Goal: Task Accomplishment & Management: Use online tool/utility

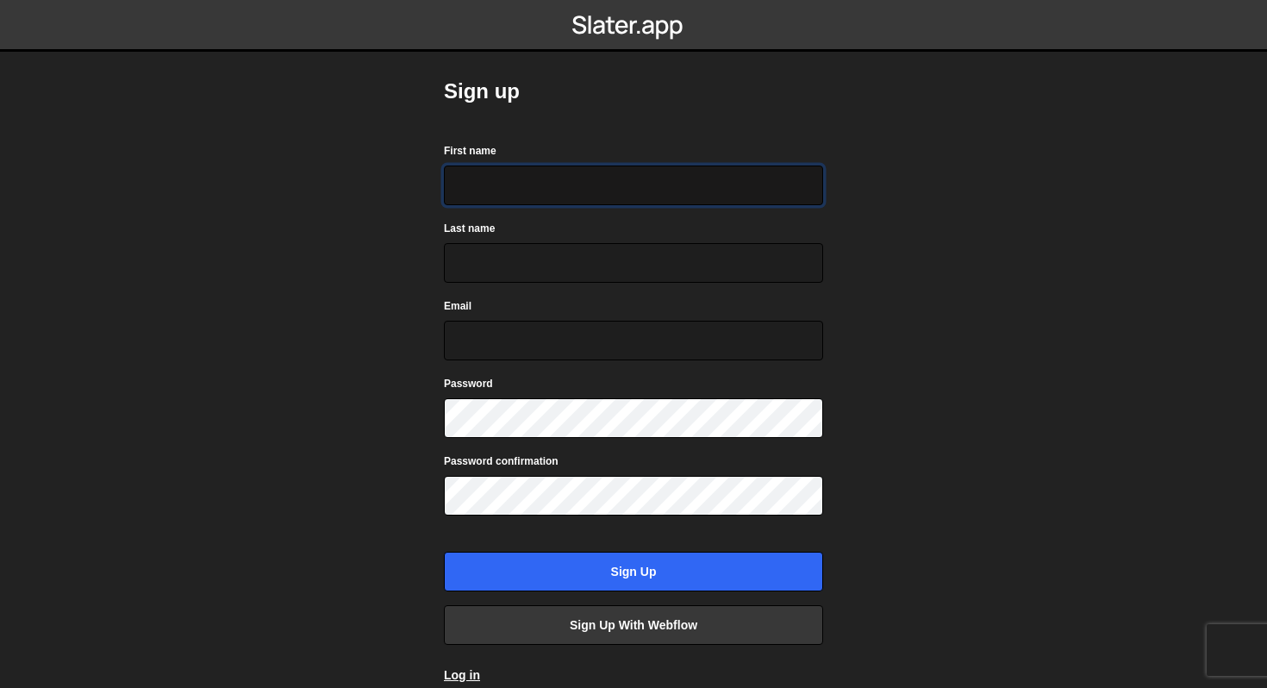
click at [487, 183] on input "First name" at bounding box center [633, 185] width 379 height 40
type input "Refentse"
type input "Malatji"
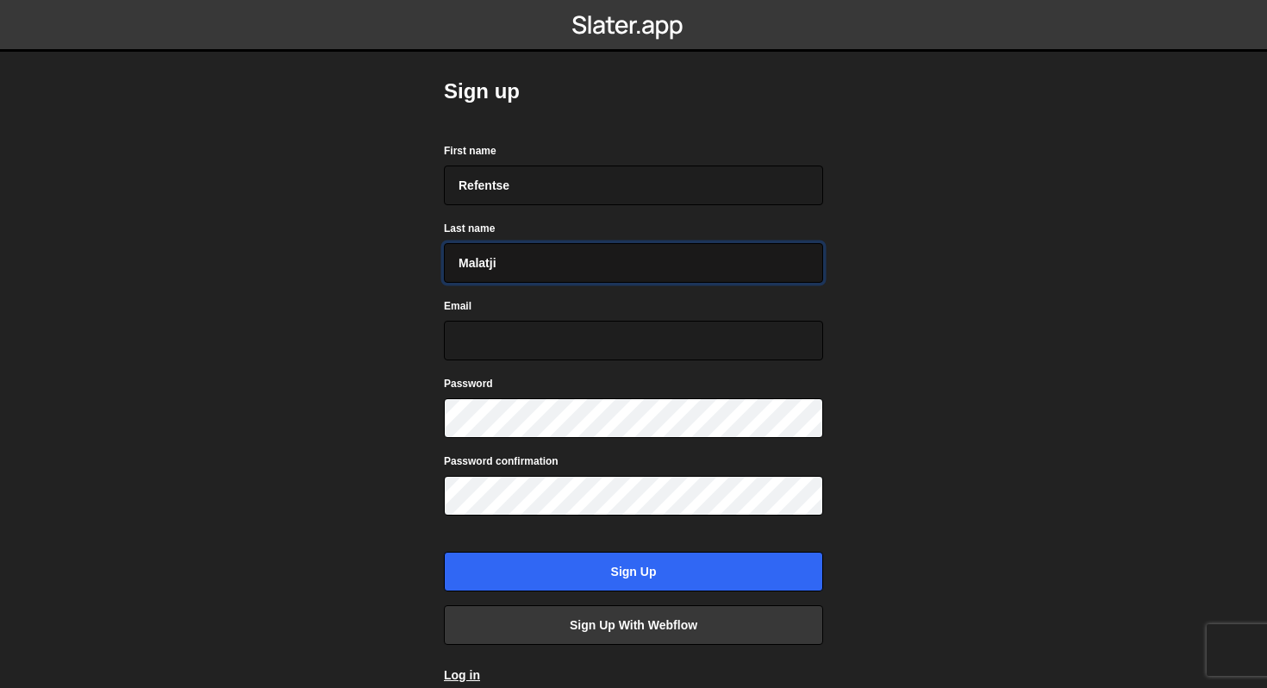
type input "fentsemalatji@gmail.com"
click at [542, 458] on label "Password confirmation" at bounding box center [501, 460] width 115 height 17
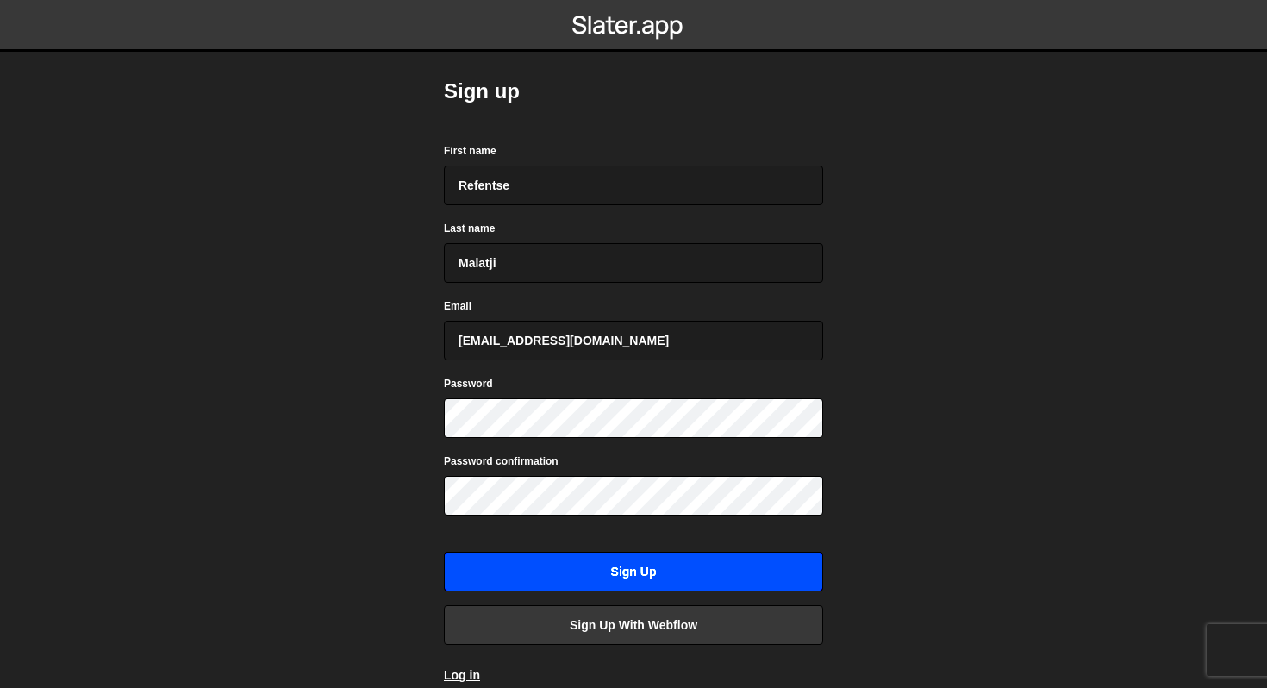
click at [609, 578] on input "Sign up" at bounding box center [633, 571] width 379 height 40
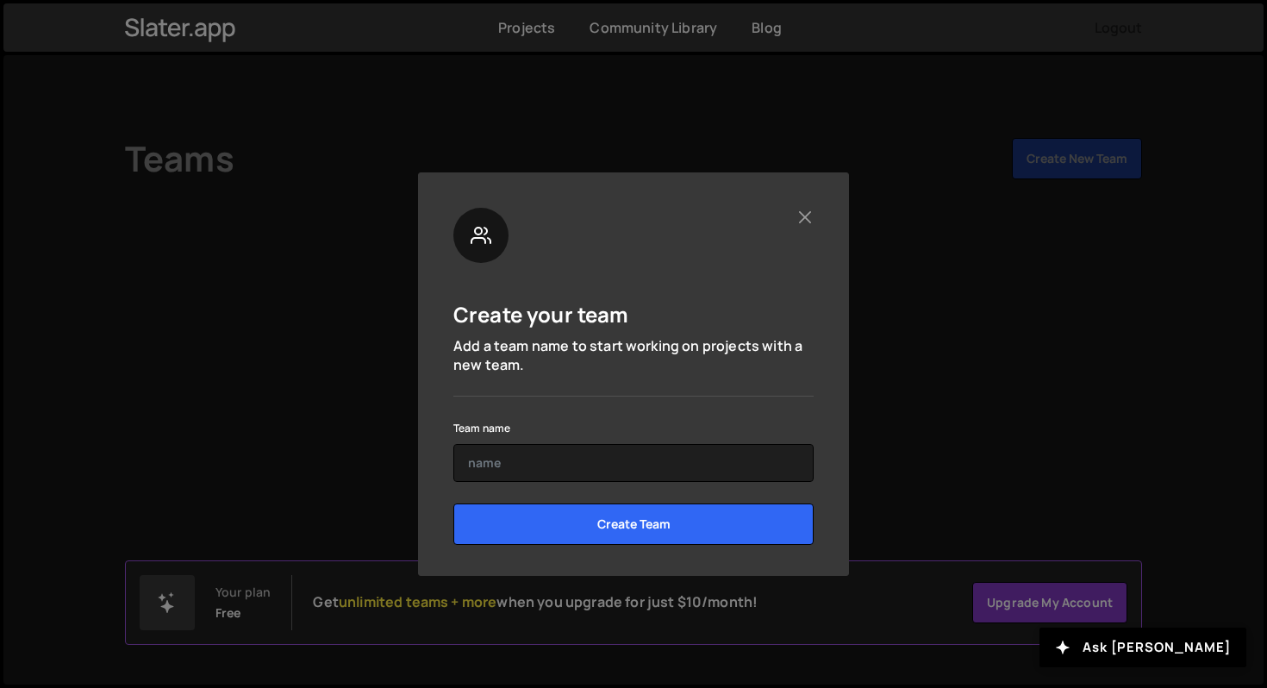
click at [807, 226] on div at bounding box center [633, 235] width 360 height 55
click at [802, 211] on button "Close" at bounding box center [804, 217] width 18 height 18
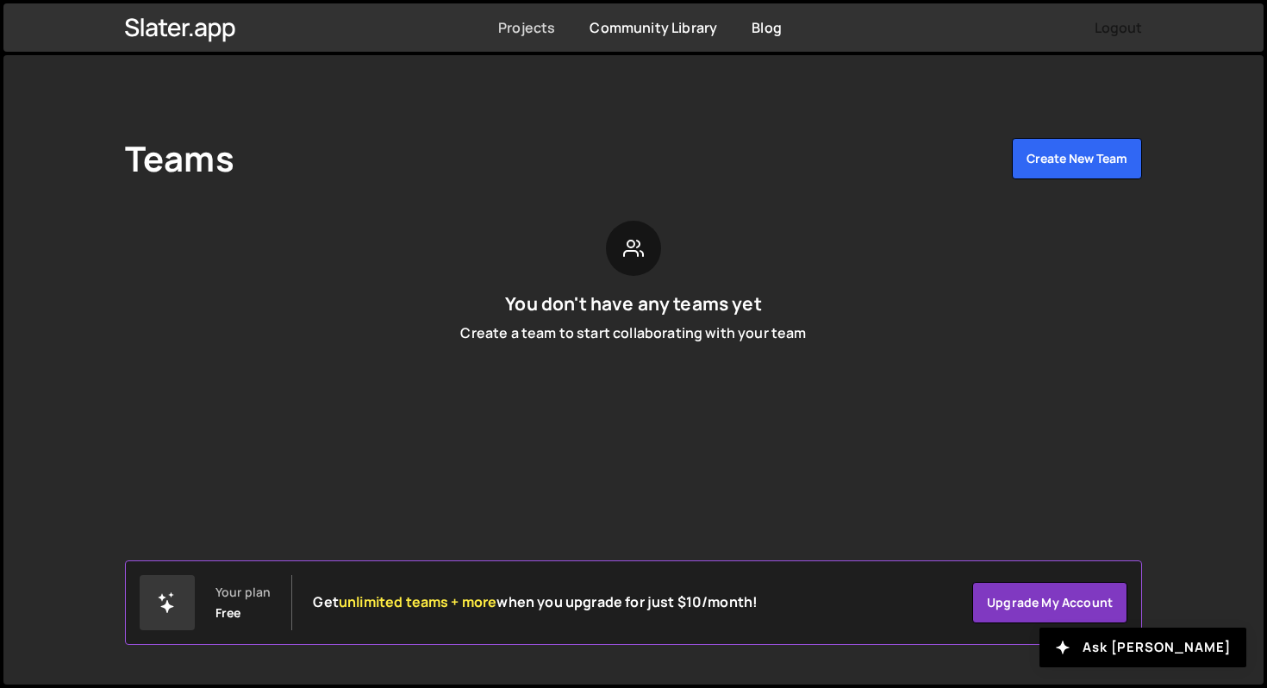
click at [530, 29] on link "Projects" at bounding box center [526, 27] width 57 height 19
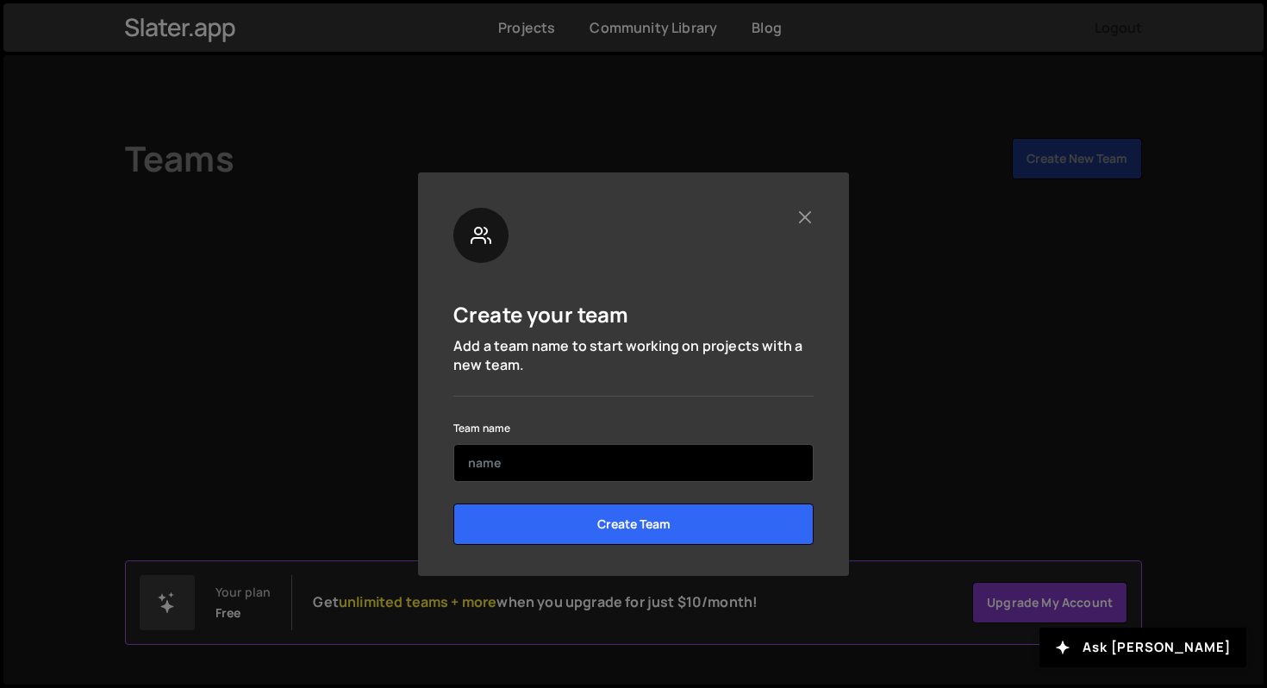
click at [601, 456] on input "text" at bounding box center [633, 463] width 360 height 38
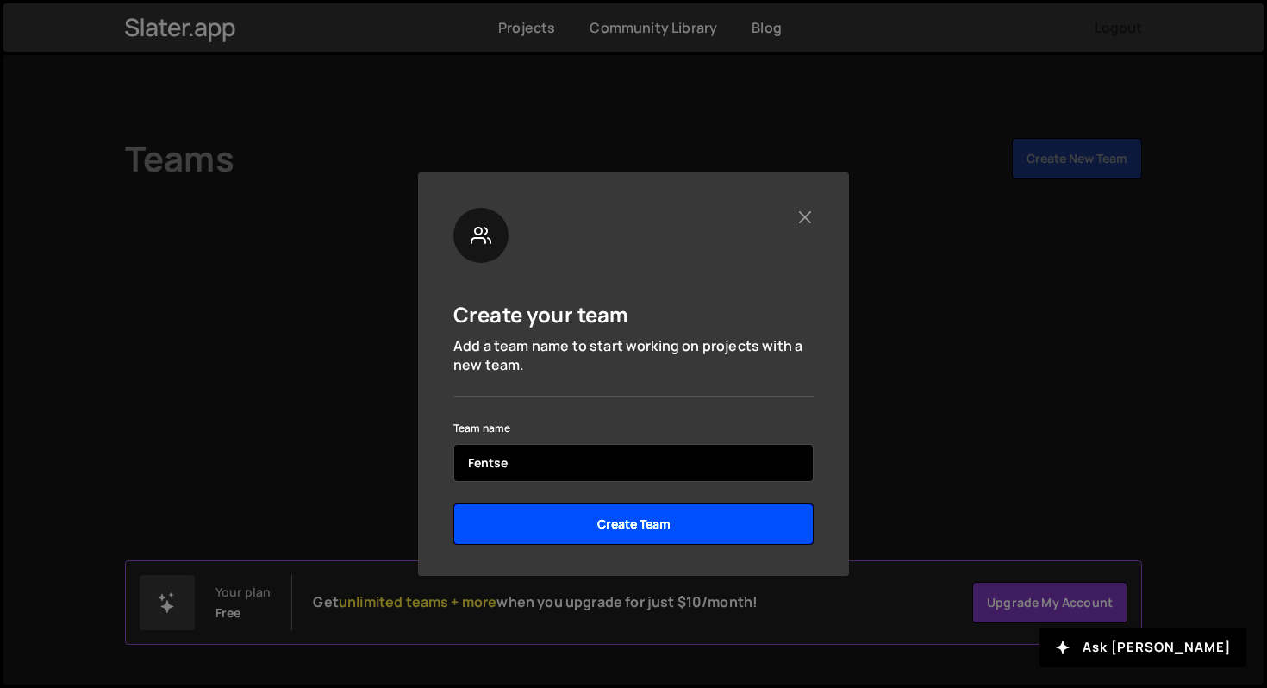
type input "Fentse"
click at [619, 513] on input "Create Team" at bounding box center [633, 523] width 360 height 41
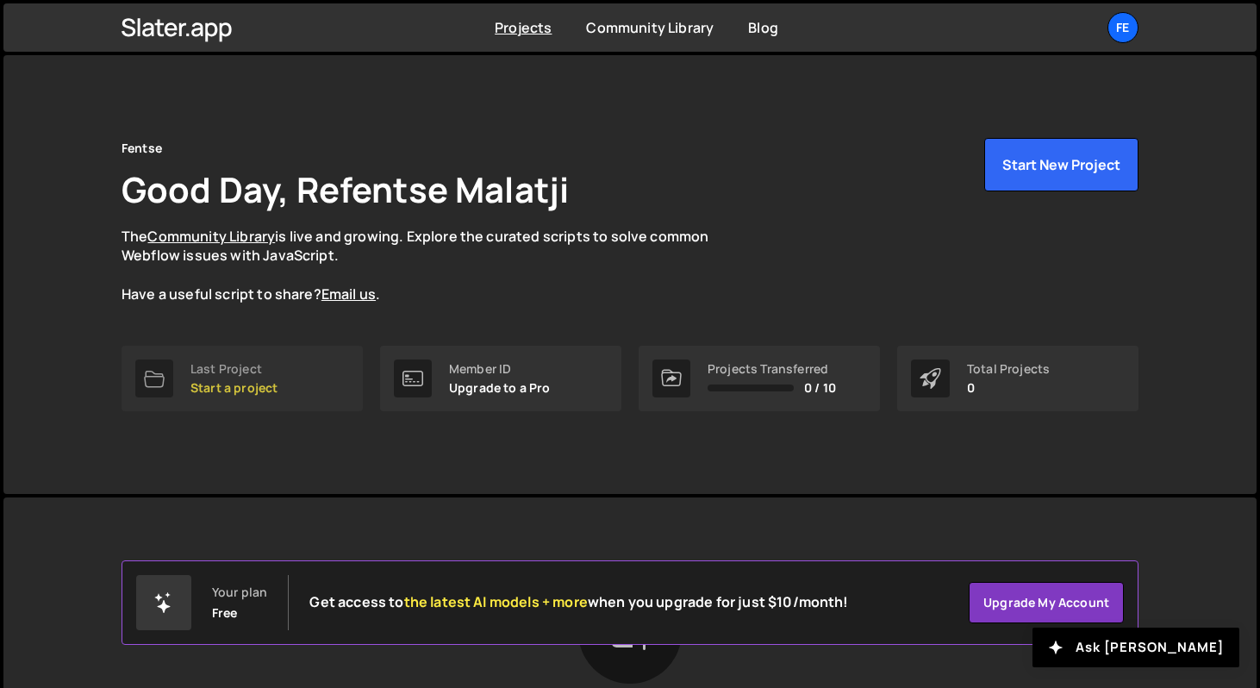
click at [235, 387] on p "Start a project" at bounding box center [233, 388] width 87 height 14
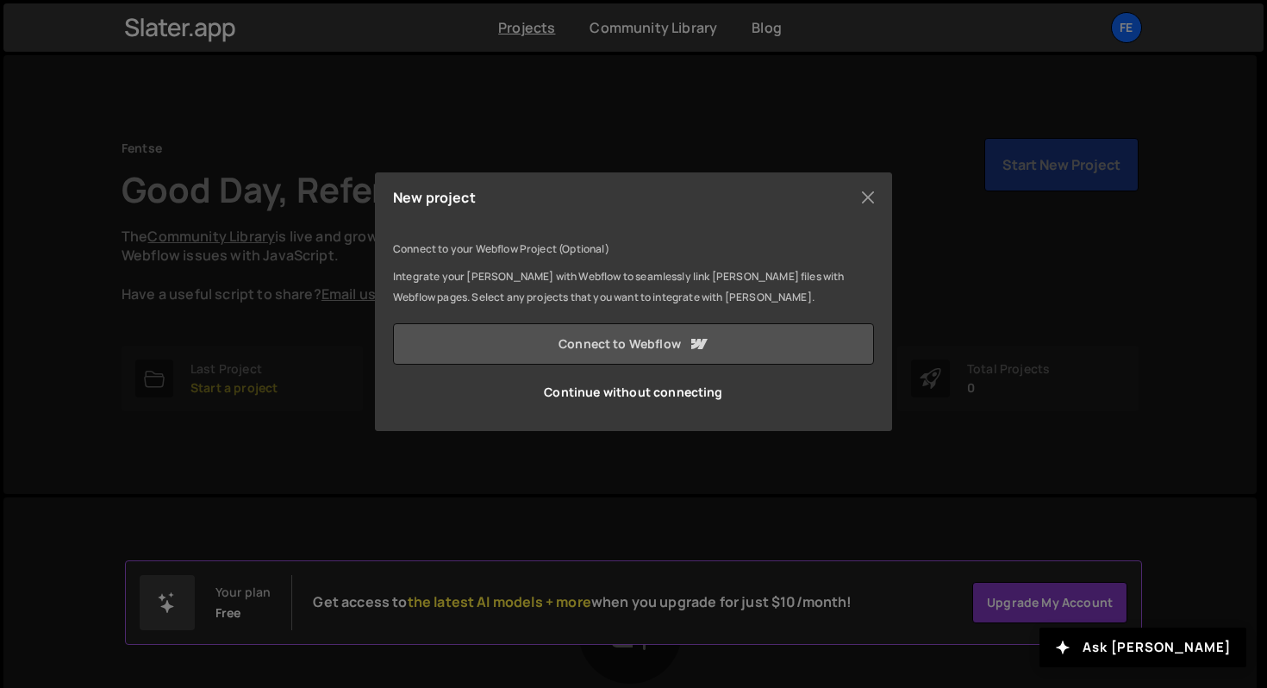
click at [527, 344] on link "Connect to Webflow" at bounding box center [633, 343] width 481 height 41
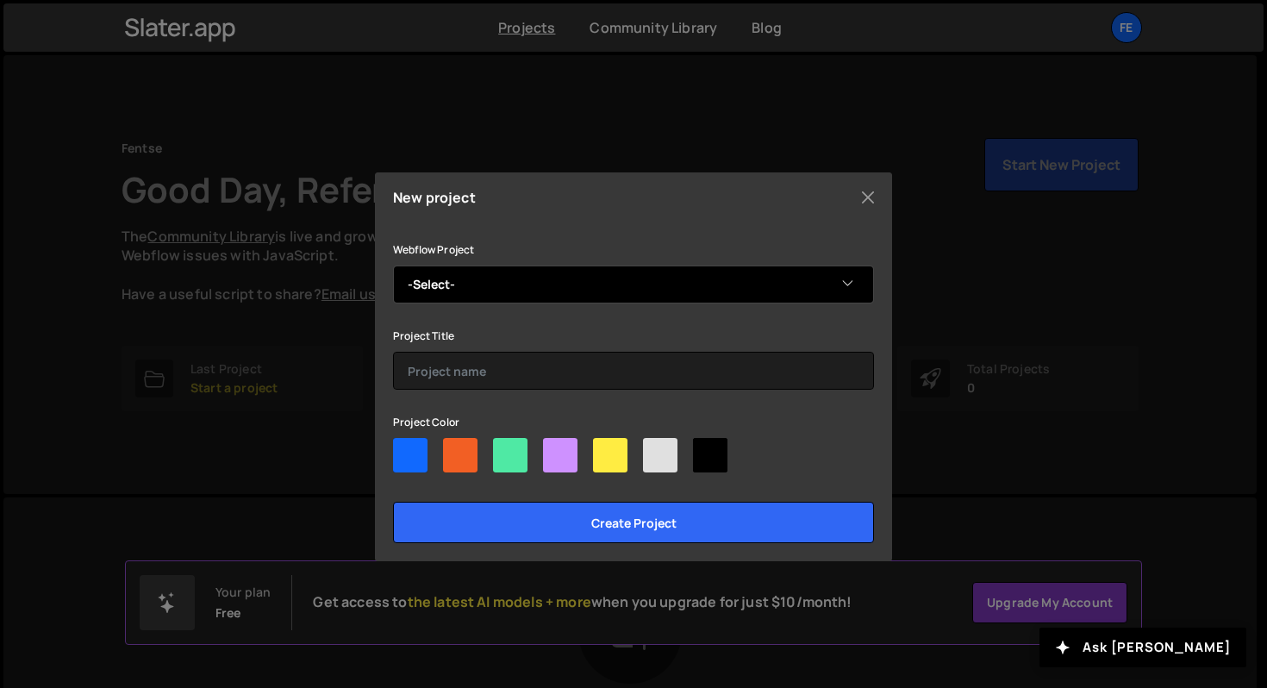
click at [507, 283] on select "-Select- Com Impact Draft" at bounding box center [633, 284] width 481 height 38
select select "6890af2ed782257a6e18438b"
click at [393, 265] on select "-Select- Com Impact Draft" at bounding box center [633, 284] width 481 height 38
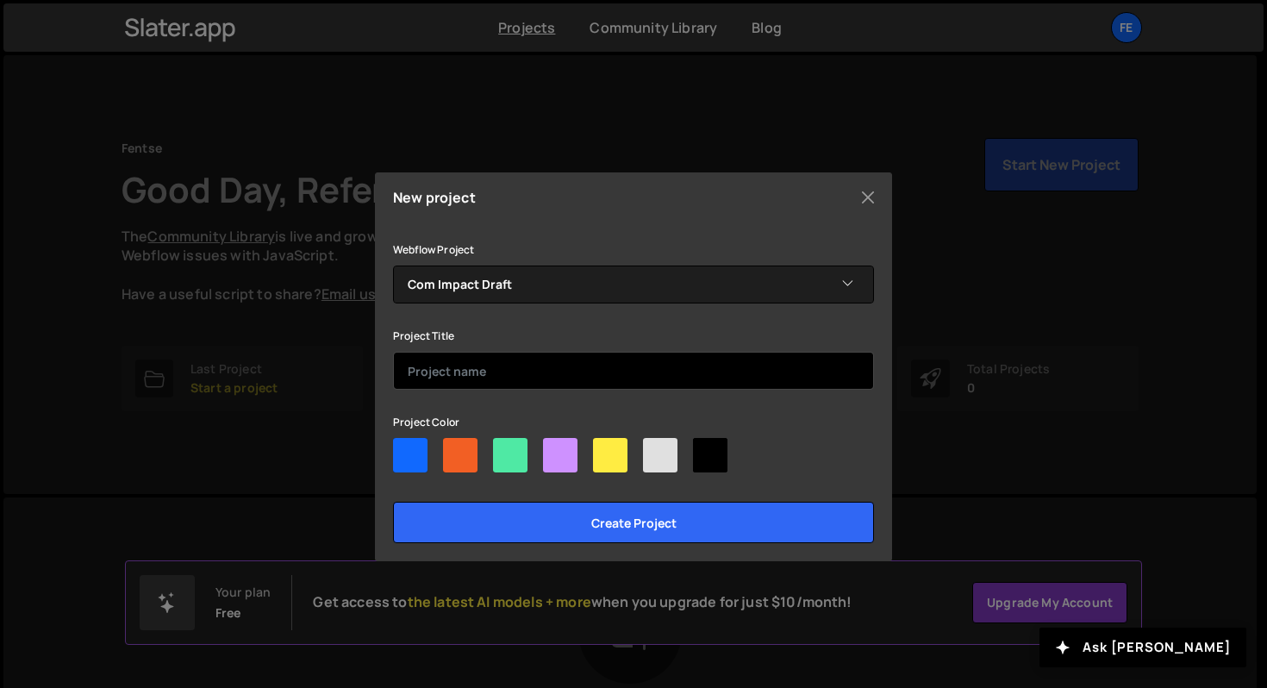
click at [507, 362] on input "text" at bounding box center [633, 371] width 481 height 38
type input "Com Impact"
click at [630, 445] on div at bounding box center [633, 458] width 481 height 41
click at [714, 452] on div at bounding box center [710, 455] width 34 height 34
click at [704, 449] on input"] "radio" at bounding box center [698, 443] width 11 height 11
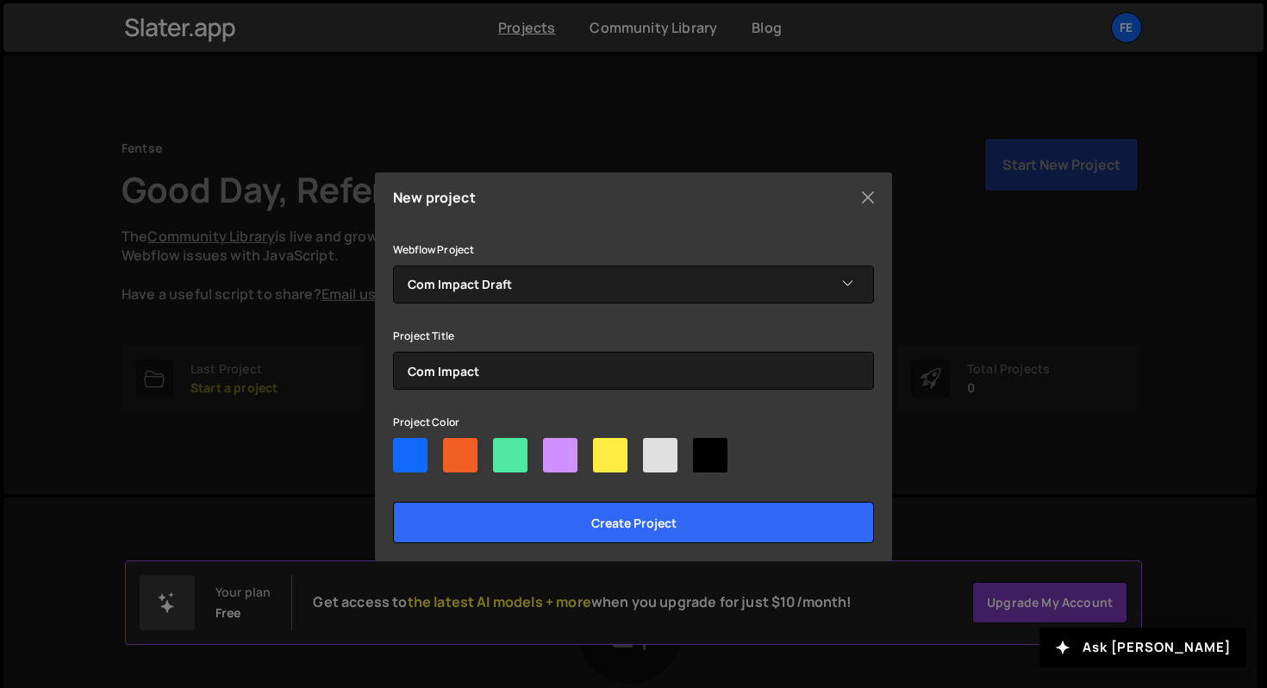
radio input"] "true"
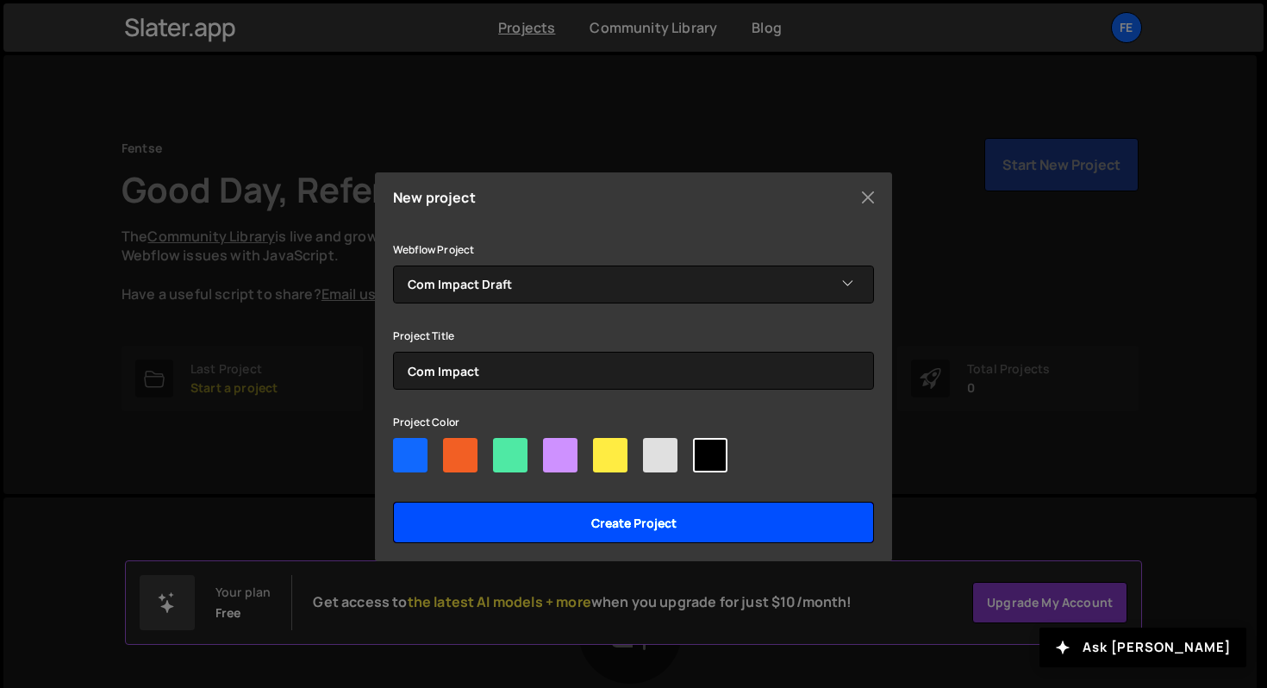
click at [675, 523] on input "Create project" at bounding box center [633, 521] width 481 height 41
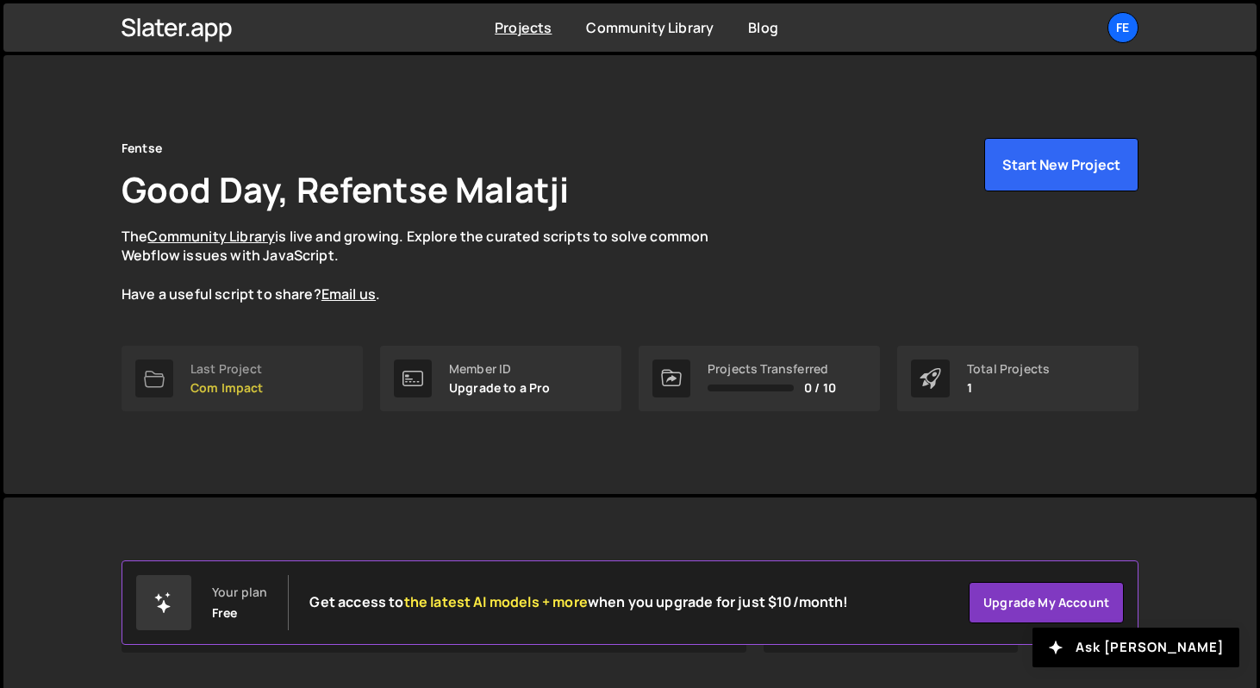
click at [286, 385] on link "Last Project Com Impact" at bounding box center [241, 377] width 241 height 65
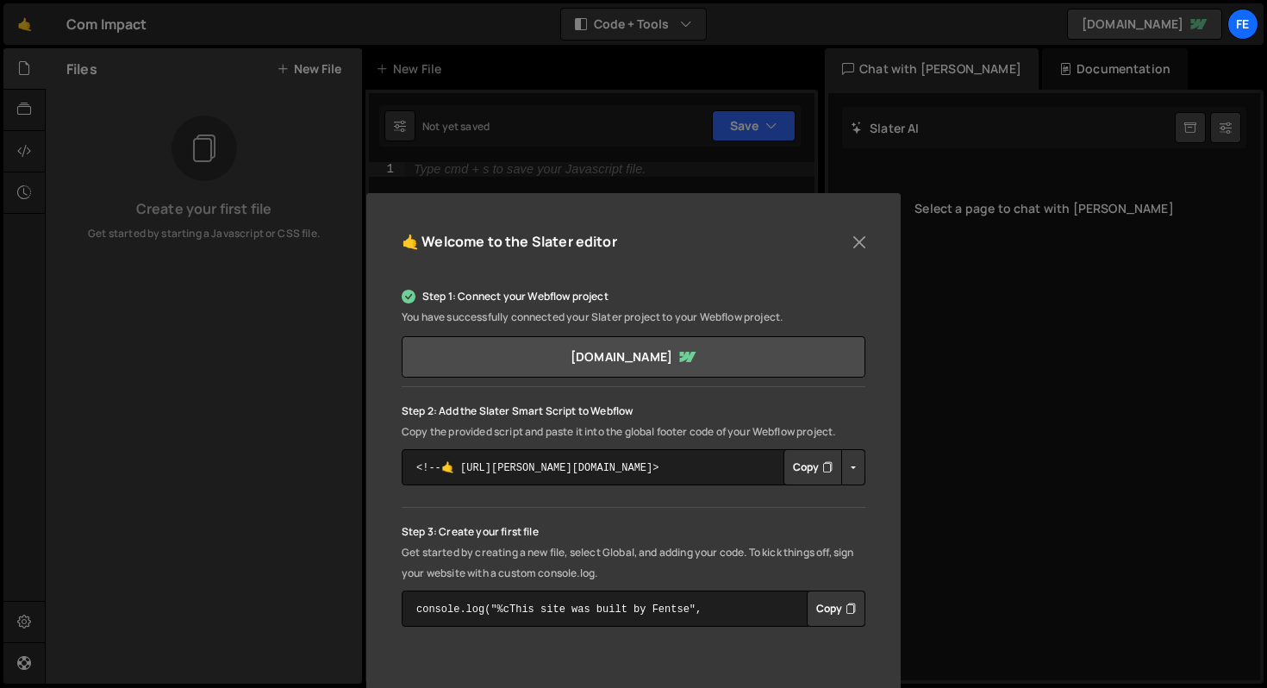
click at [798, 467] on button "Copy" at bounding box center [812, 467] width 59 height 36
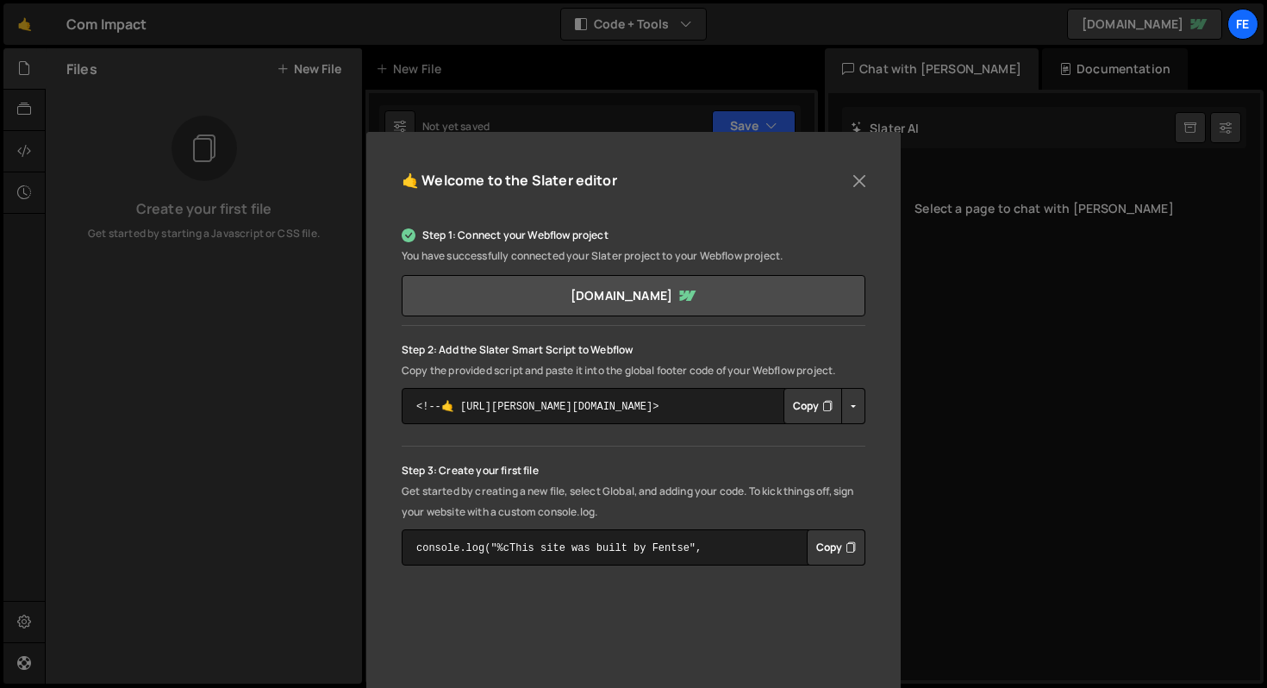
scroll to position [39, 0]
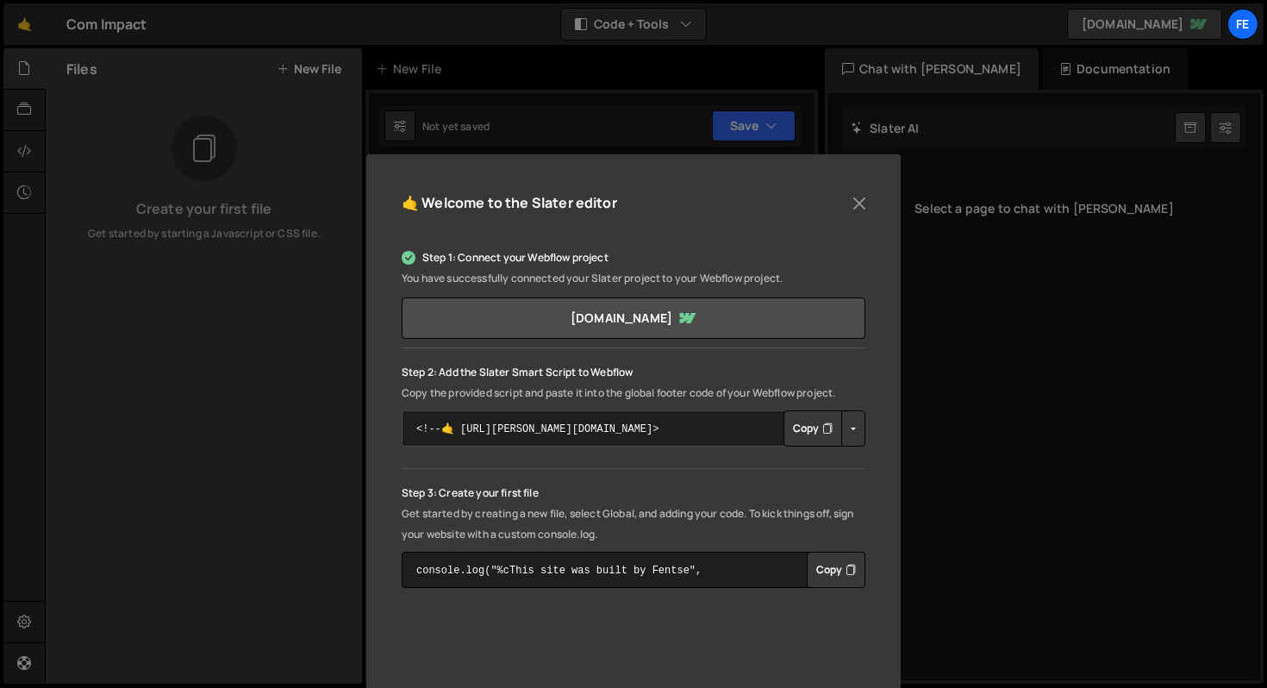
drag, startPoint x: 650, startPoint y: 425, endPoint x: 395, endPoint y: 420, distance: 255.1
click at [395, 420] on div "🤙 Welcome to the [PERSON_NAME] editor Step 1: Connect your Webflow project You …" at bounding box center [633, 536] width 534 height 764
click at [811, 430] on button "Copy" at bounding box center [812, 428] width 59 height 36
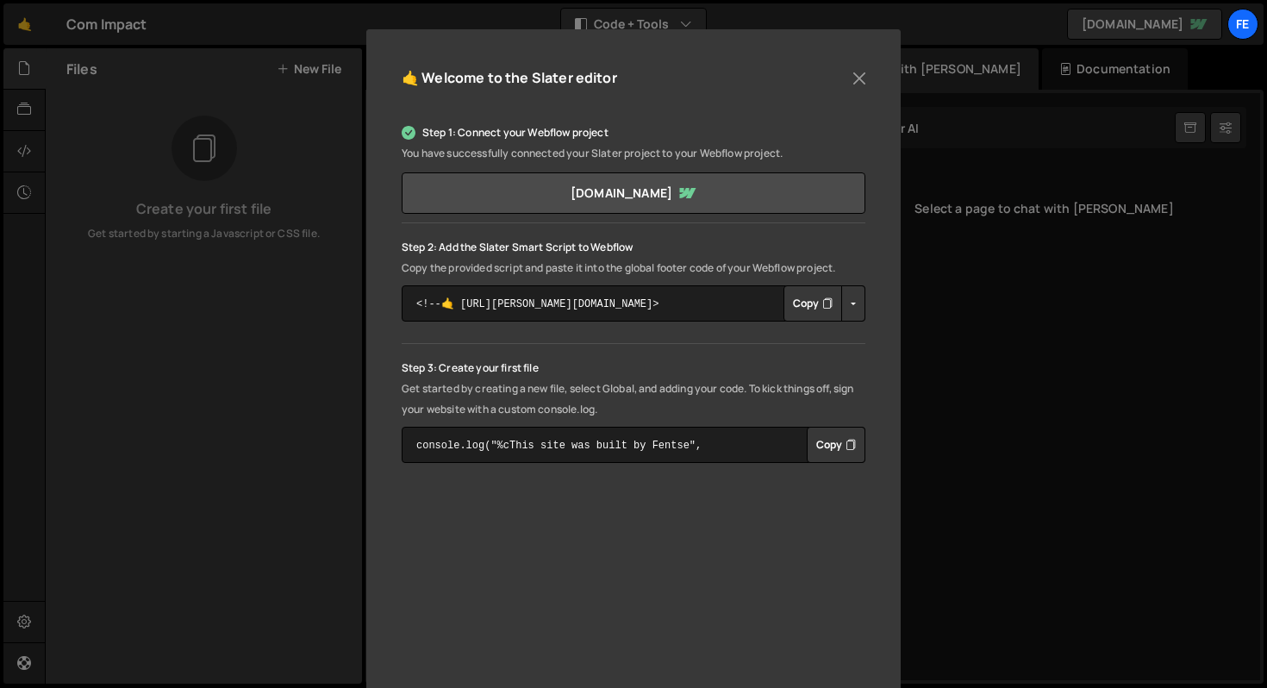
scroll to position [168, 0]
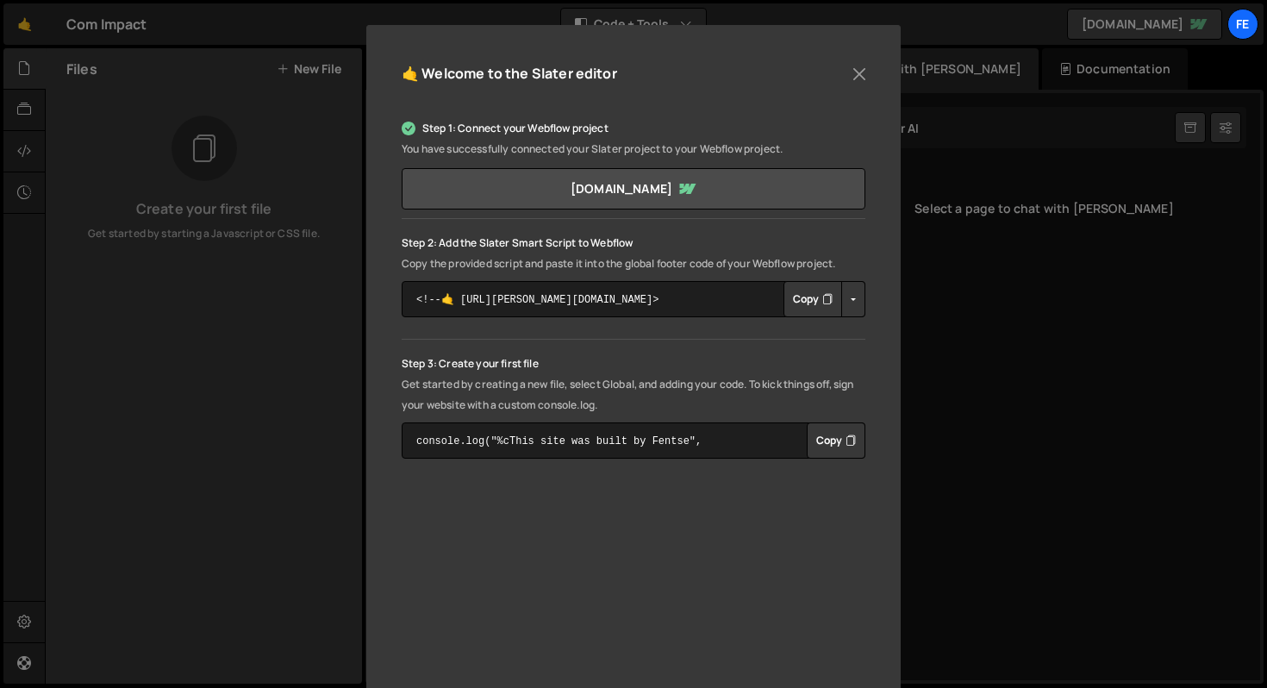
click at [821, 437] on button "Copy" at bounding box center [835, 440] width 59 height 36
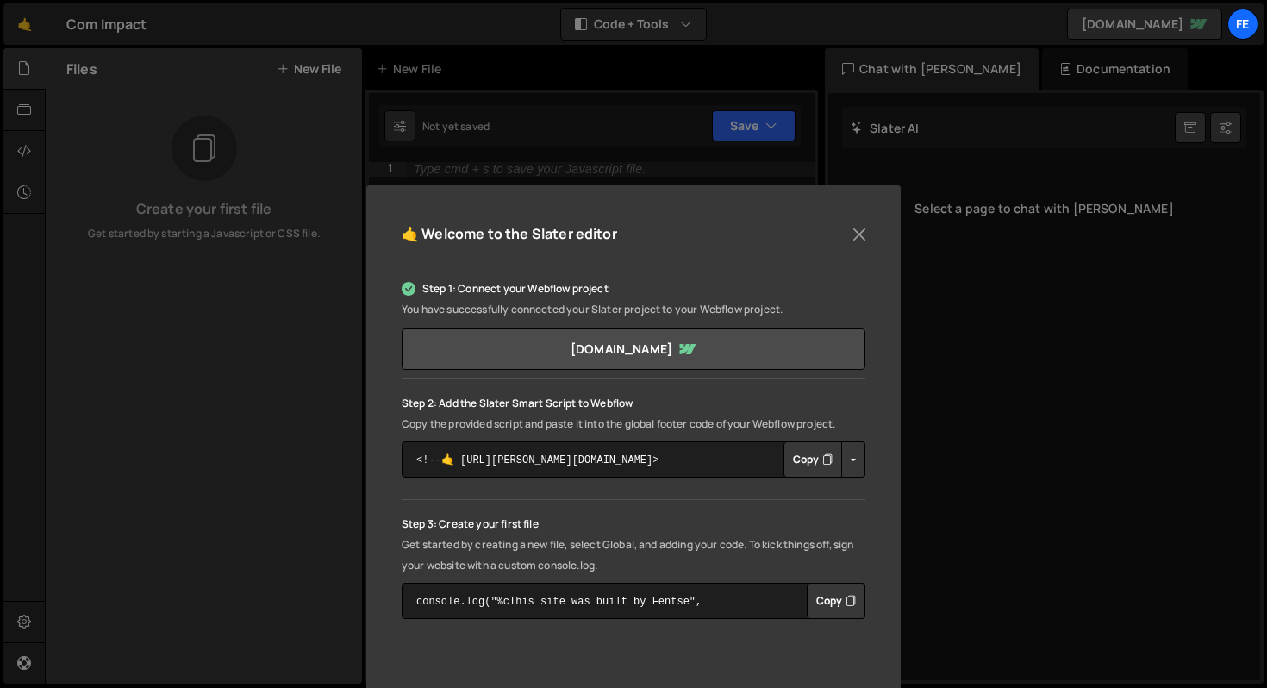
scroll to position [0, 0]
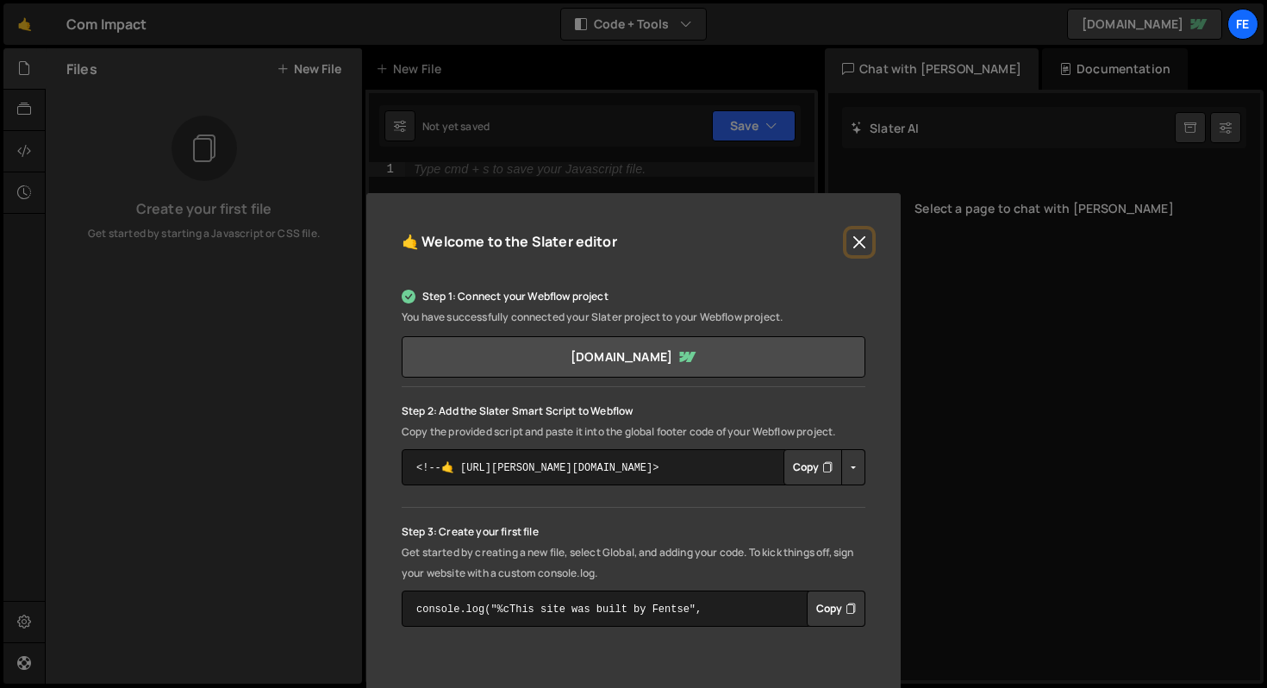
click at [846, 236] on button "Close" at bounding box center [859, 242] width 26 height 26
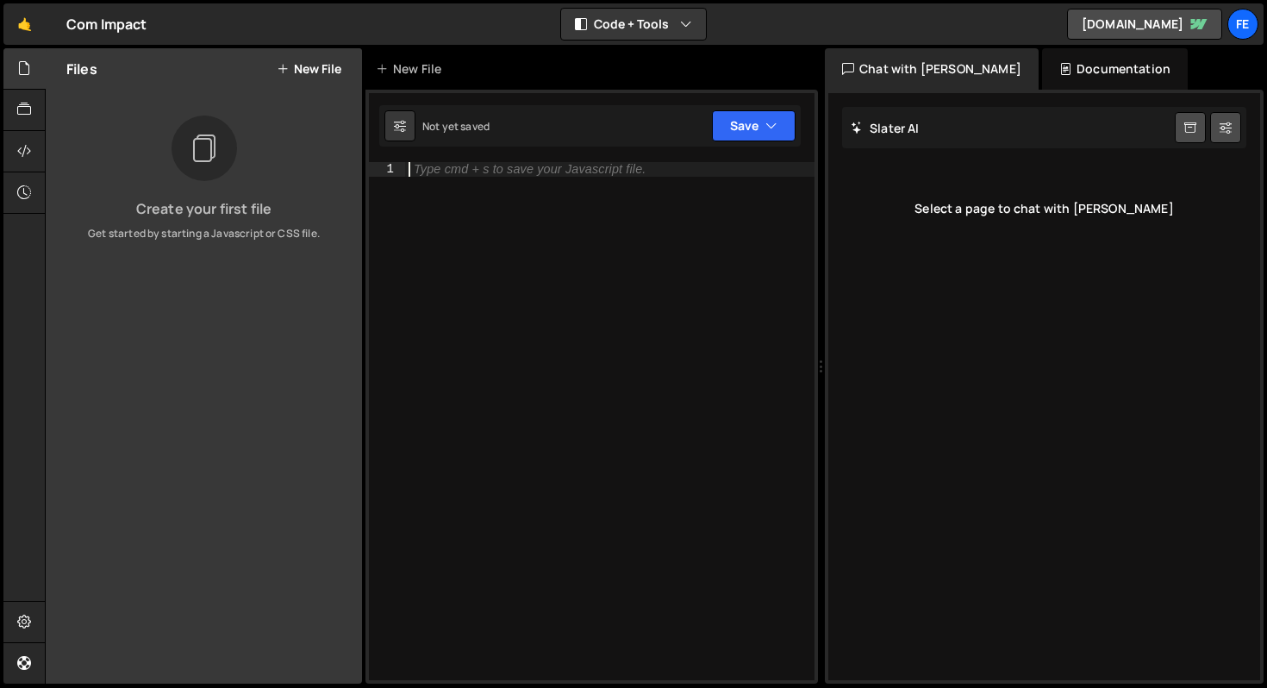
click at [538, 171] on div "Type cmd + s to save your Javascript file." at bounding box center [530, 169] width 232 height 13
paste textarea "});"
type textarea "});"
type textarea ","
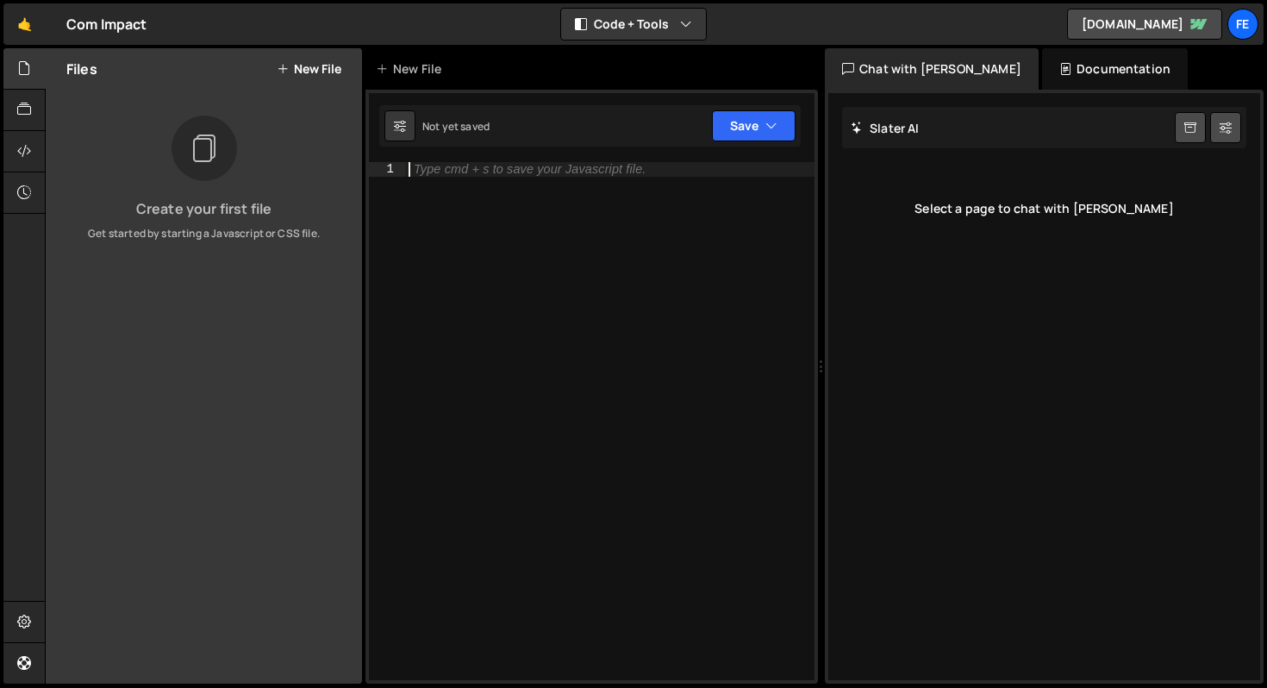
type textarea ","
type textarea "<script"
